Goal: Task Accomplishment & Management: Manage account settings

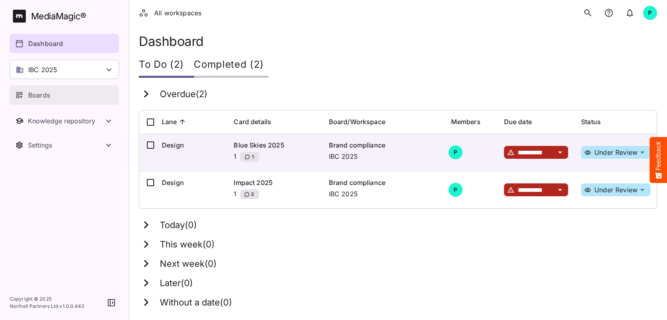
click at [35, 93] on p "Boards" at bounding box center [39, 95] width 22 height 10
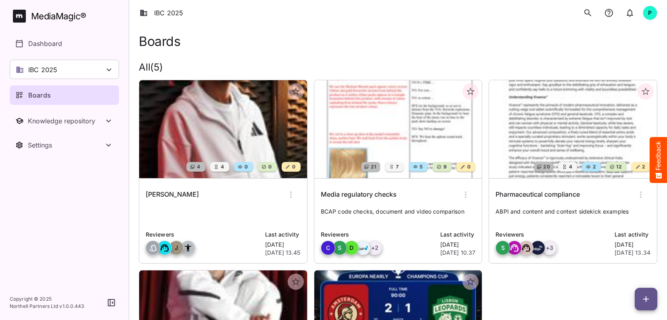
click at [290, 194] on icon "button" at bounding box center [291, 195] width 2 height 6
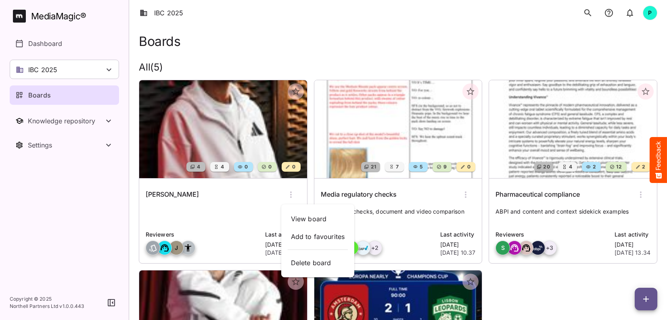
click at [213, 211] on div at bounding box center [333, 160] width 667 height 320
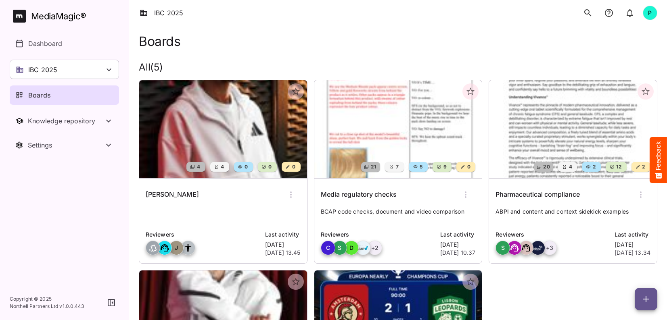
click at [176, 188] on div "[PERSON_NAME]" at bounding box center [223, 194] width 155 height 19
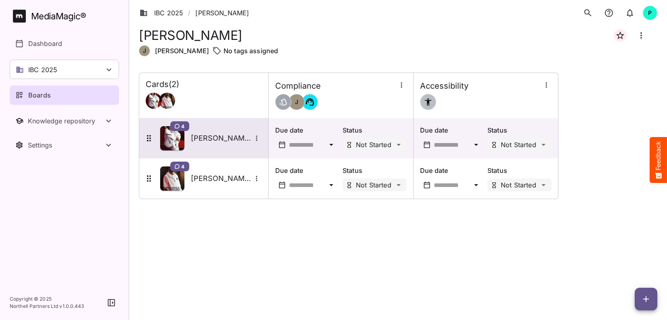
click at [213, 142] on h5 "[PERSON_NAME]" at bounding box center [221, 138] width 60 height 10
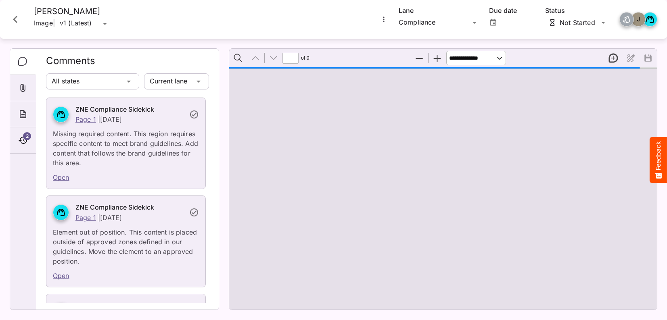
type input "*"
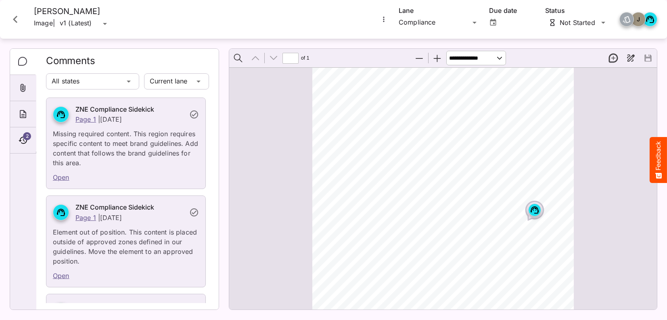
click at [16, 19] on icon "Close card" at bounding box center [15, 19] width 15 height 15
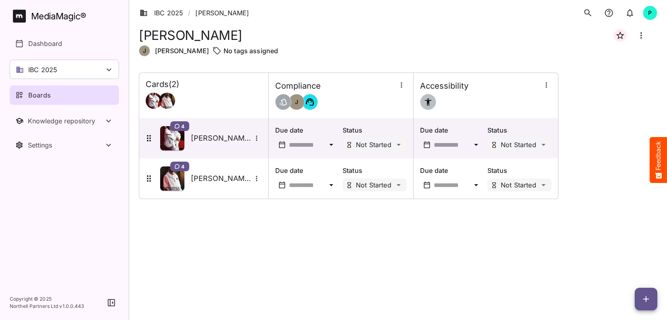
click at [54, 94] on div "Boards" at bounding box center [64, 95] width 99 height 10
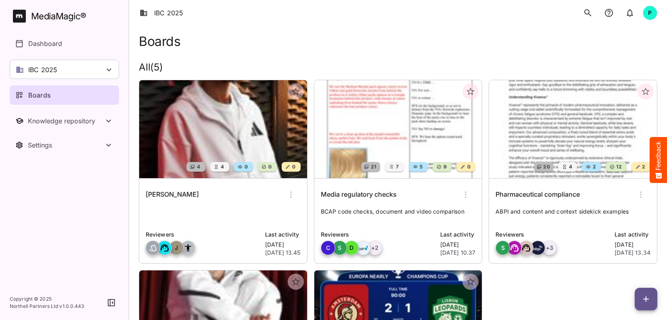
scroll to position [4, 0]
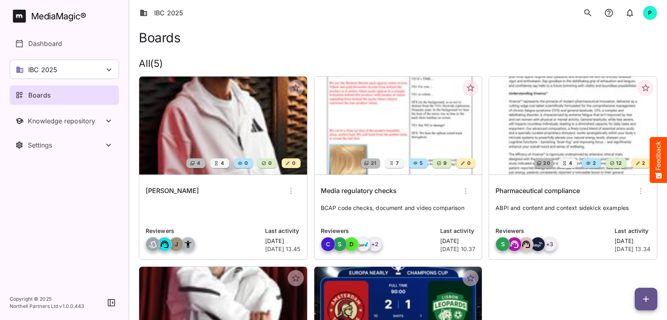
click at [290, 188] on icon "button" at bounding box center [291, 191] width 2 height 6
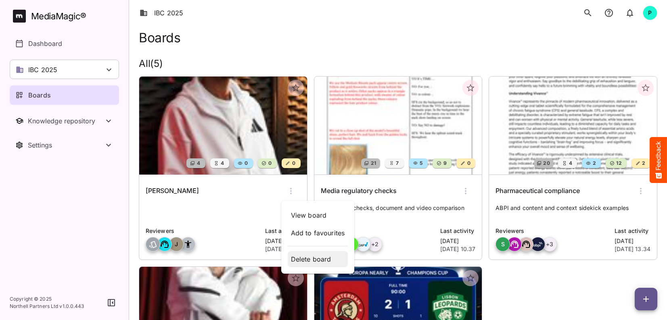
click at [315, 260] on p "Delete board" at bounding box center [318, 259] width 54 height 10
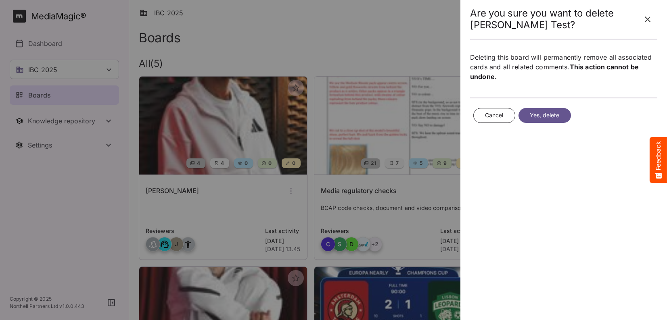
click at [540, 113] on span "Yes, delete" at bounding box center [544, 115] width 30 height 10
click at [538, 113] on span "Yes, delete" at bounding box center [544, 115] width 30 height 10
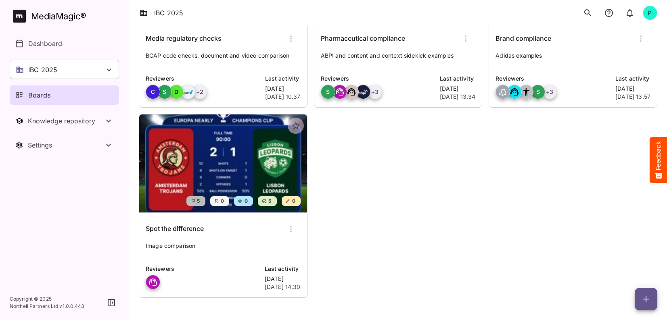
scroll to position [0, 0]
